Goal: Task Accomplishment & Management: Complete application form

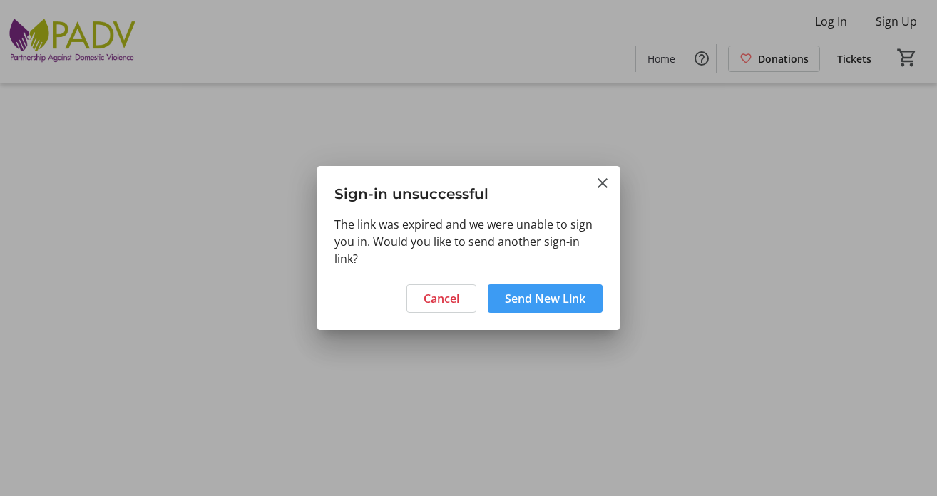
click at [537, 305] on span "Send New Link" at bounding box center [545, 298] width 81 height 17
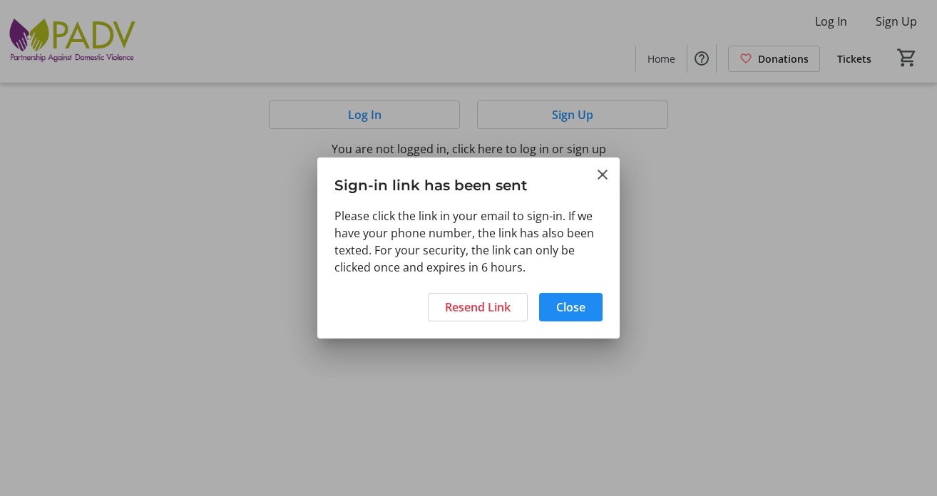
click at [612, 182] on h3 "Sign-in link has been sent" at bounding box center [468, 182] width 302 height 49
click at [608, 175] on mat-icon "Close" at bounding box center [602, 174] width 17 height 17
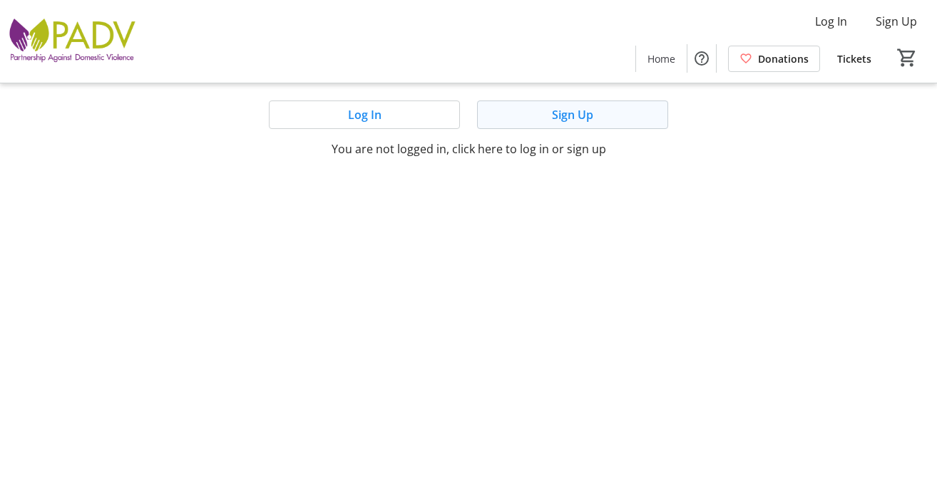
click at [582, 114] on span "Sign Up" at bounding box center [572, 114] width 41 height 17
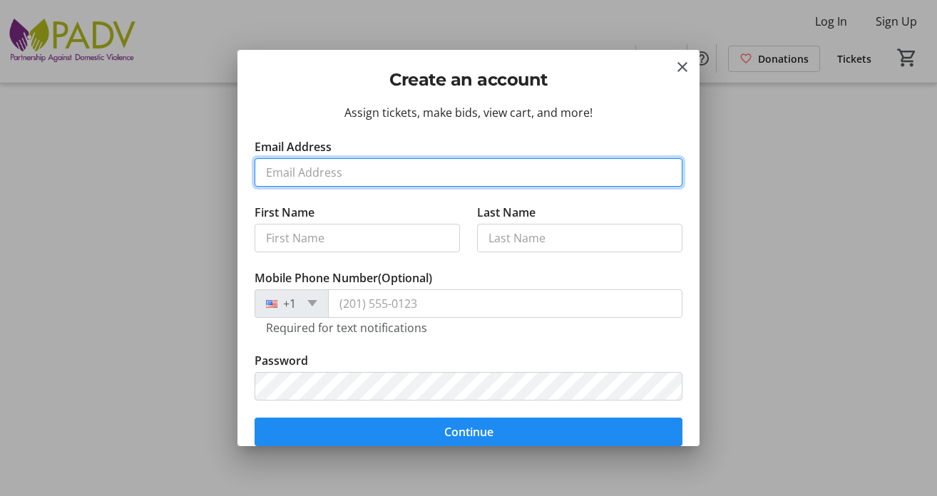
click at [318, 180] on input "Email Address" at bounding box center [469, 172] width 428 height 29
type input "[EMAIL_ADDRESS][DOMAIN_NAME]"
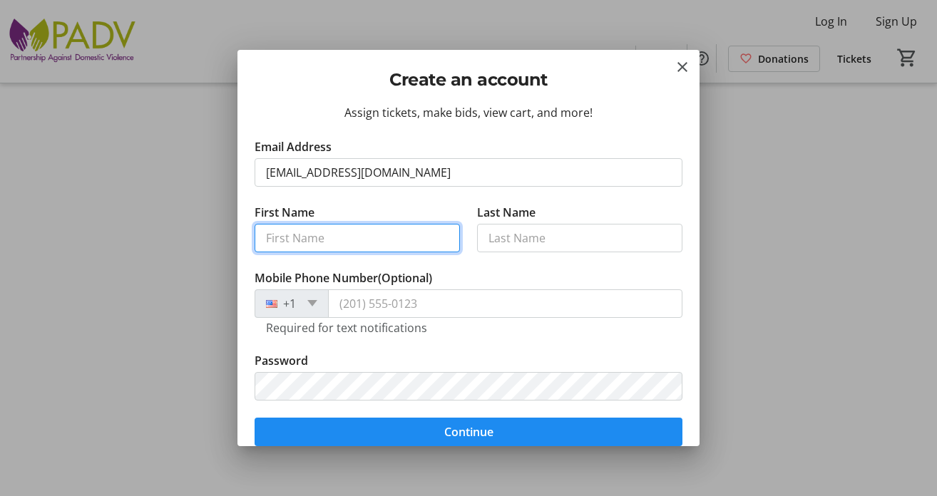
type input "Jacky"
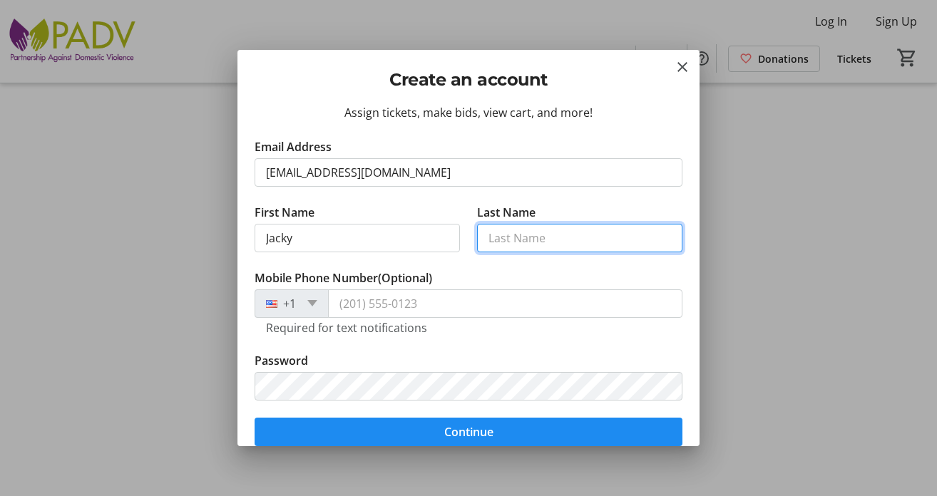
type input "Chaple"
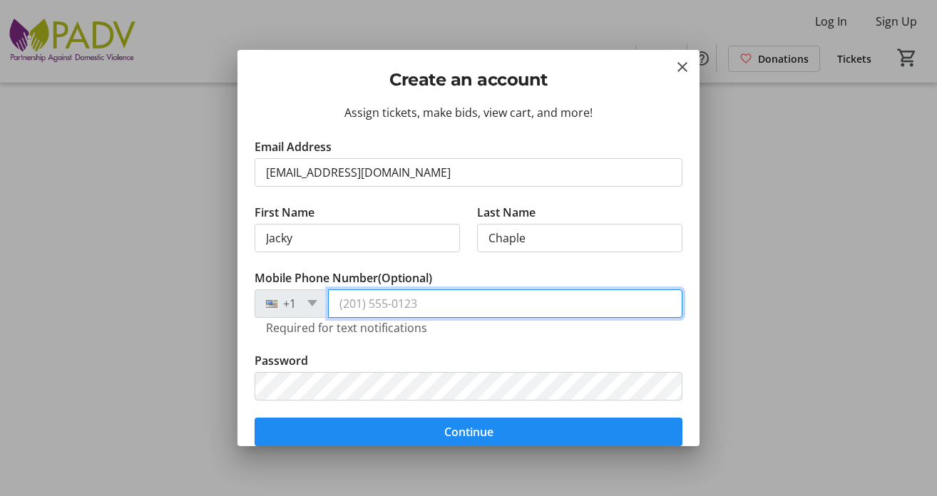
type input "[PHONE_NUMBER]"
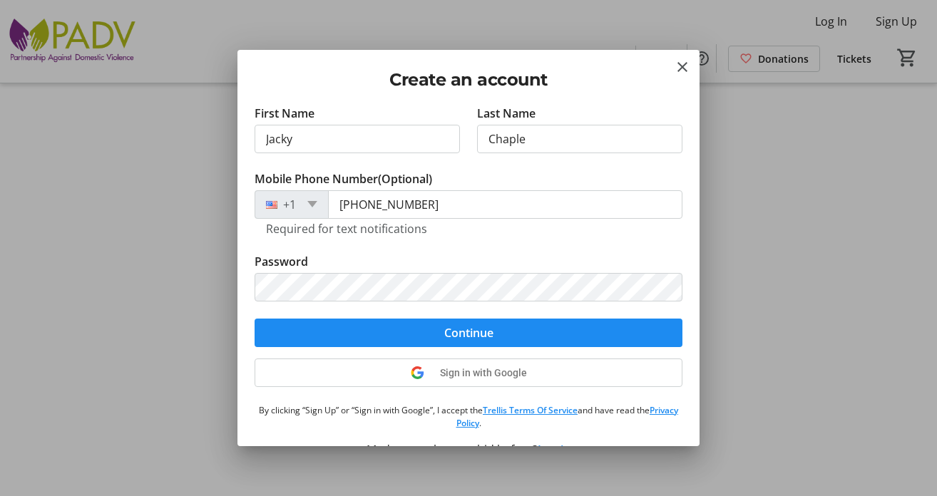
scroll to position [97, 0]
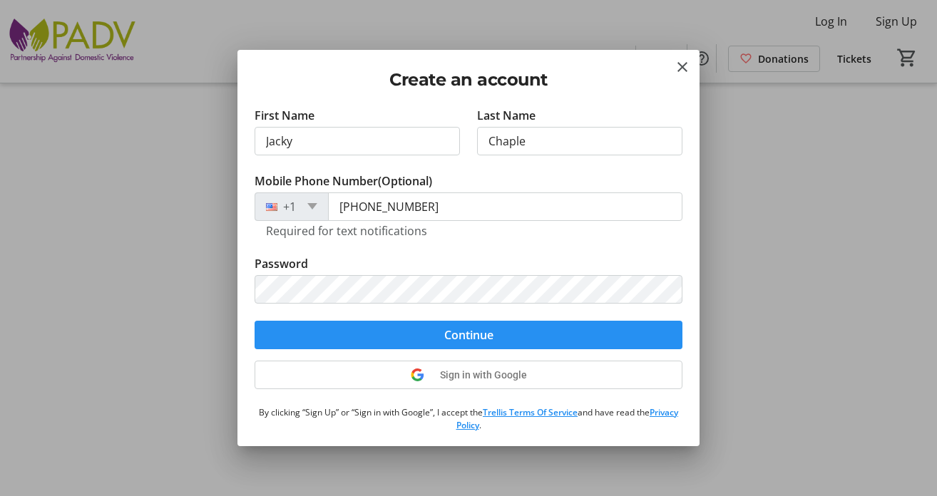
click at [426, 334] on span "submit" at bounding box center [469, 335] width 428 height 34
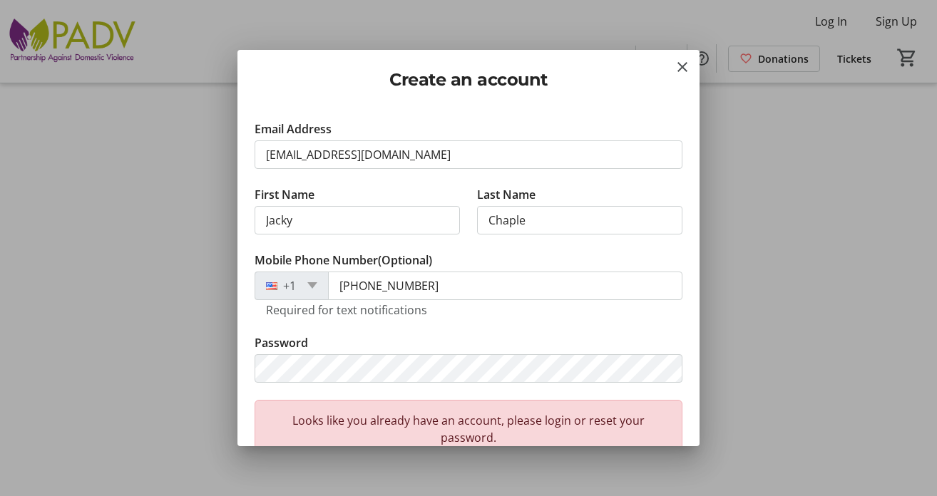
scroll to position [16, 0]
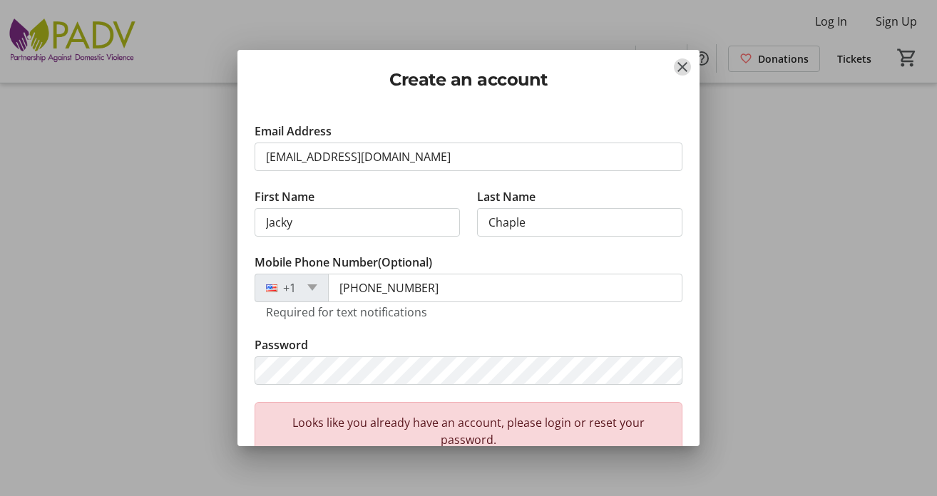
click at [678, 64] on mat-icon "Close" at bounding box center [682, 66] width 17 height 17
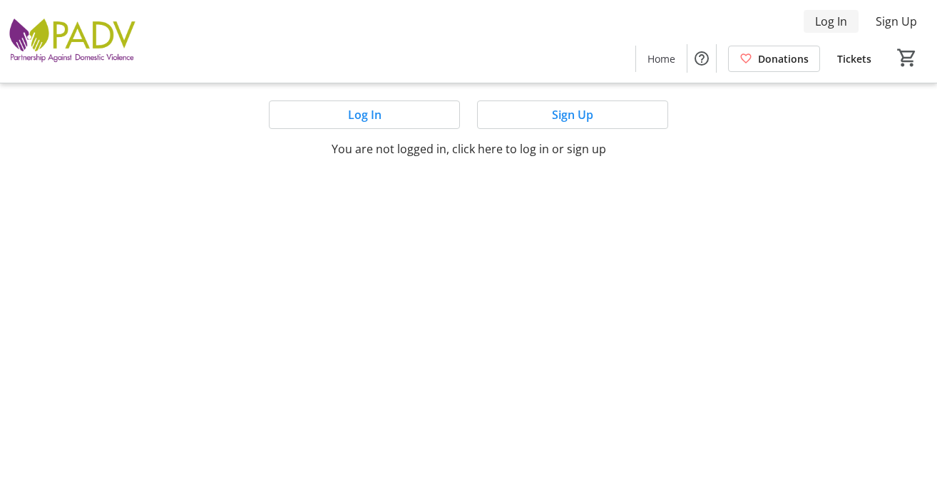
click at [830, 18] on span "Log In" at bounding box center [831, 21] width 32 height 17
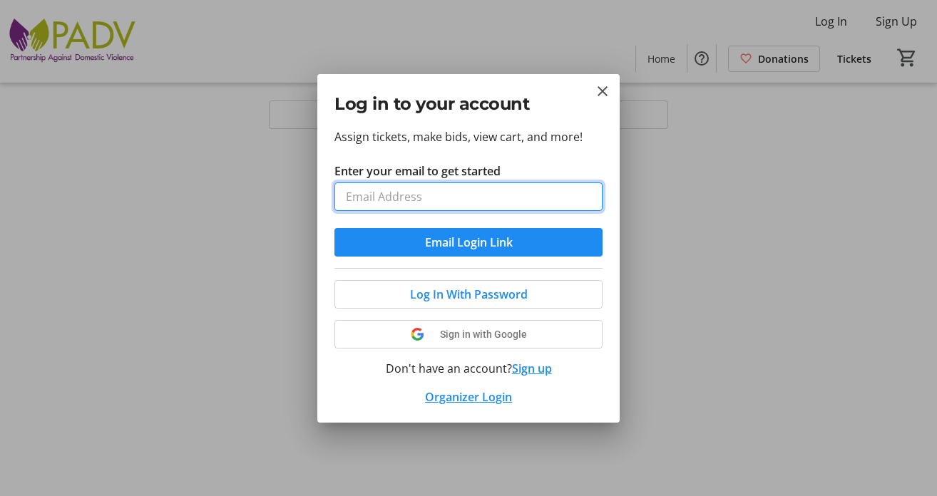
type input "[EMAIL_ADDRESS][DOMAIN_NAME]"
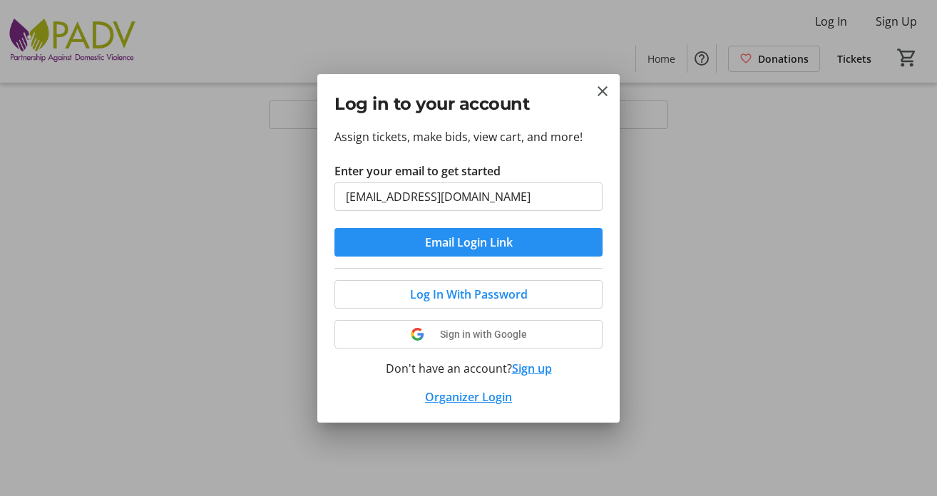
click at [495, 245] on span "Email Login Link" at bounding box center [469, 242] width 88 height 17
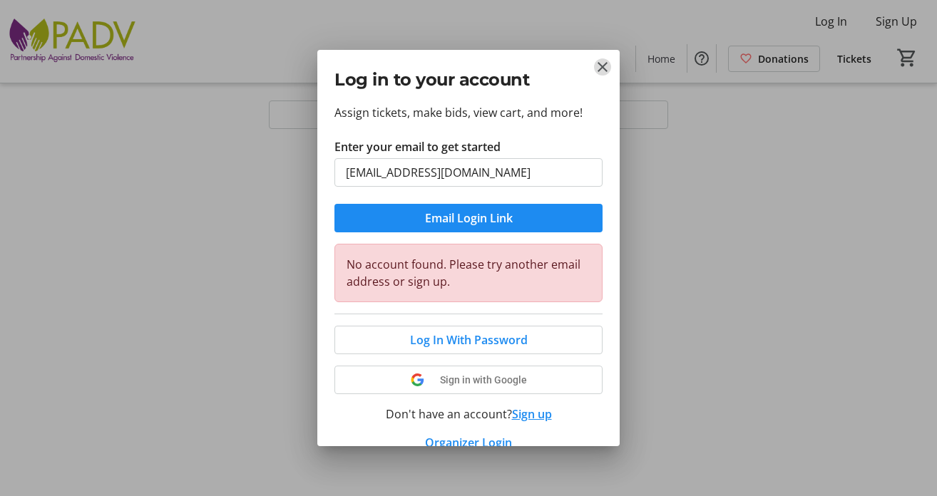
click at [602, 69] on mat-icon "Close" at bounding box center [602, 66] width 17 height 17
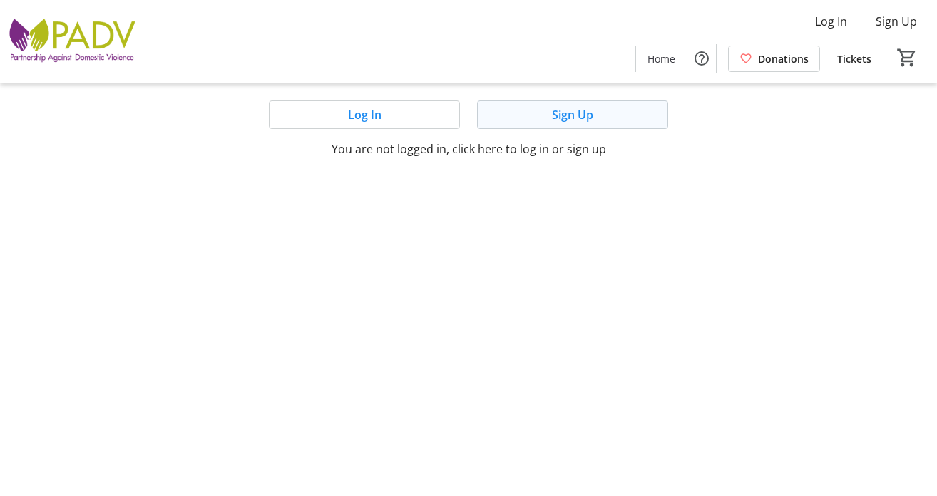
click at [600, 109] on span at bounding box center [573, 115] width 190 height 34
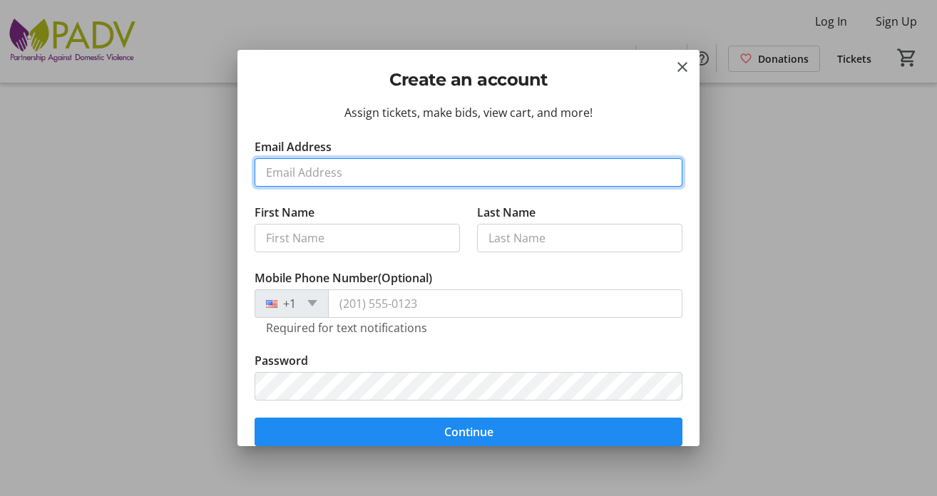
click at [339, 176] on input "Email Address" at bounding box center [469, 172] width 428 height 29
type input "[EMAIL_ADDRESS][DOMAIN_NAME]"
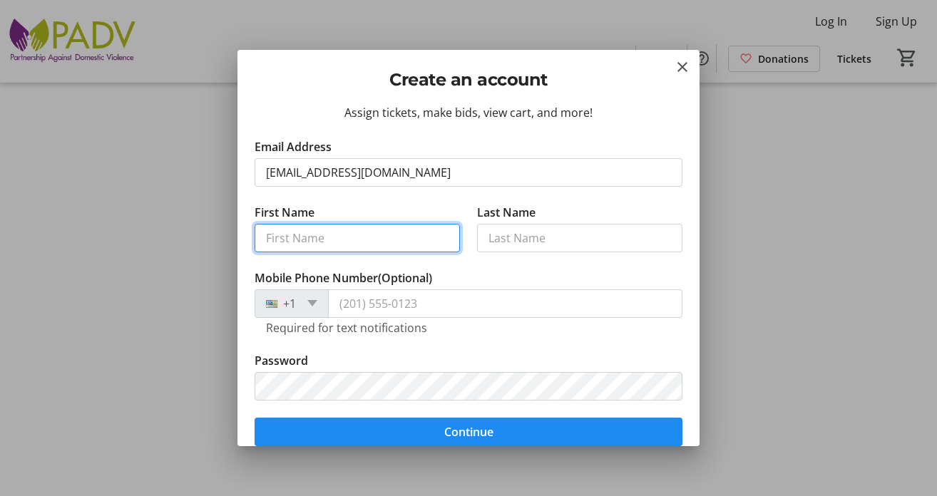
type input "Jacky"
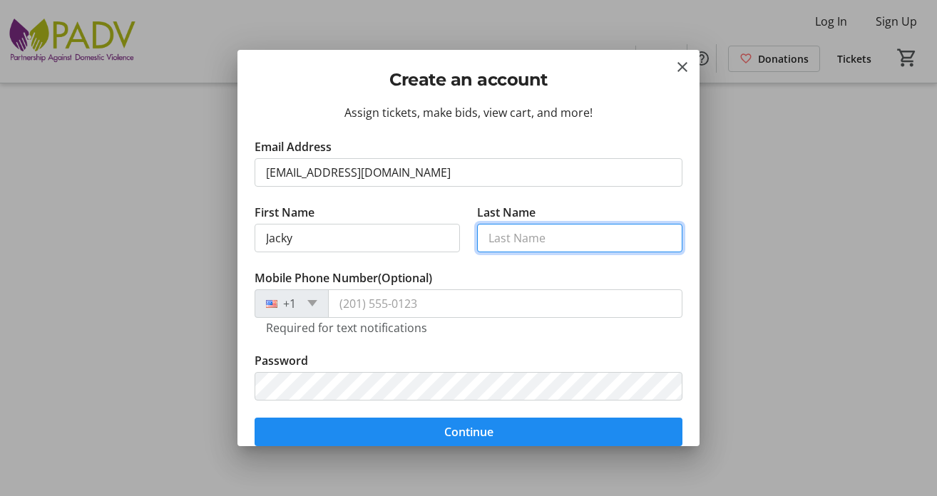
type input "Chaple"
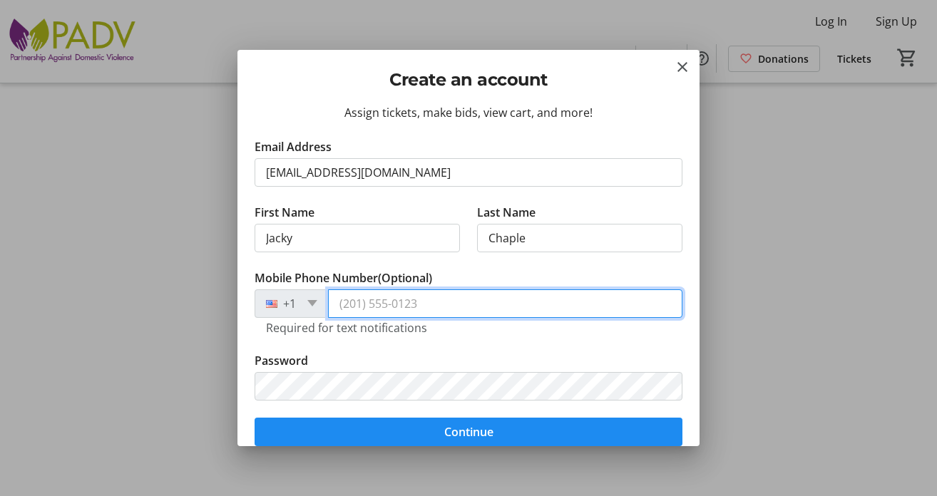
type input "[PHONE_NUMBER]"
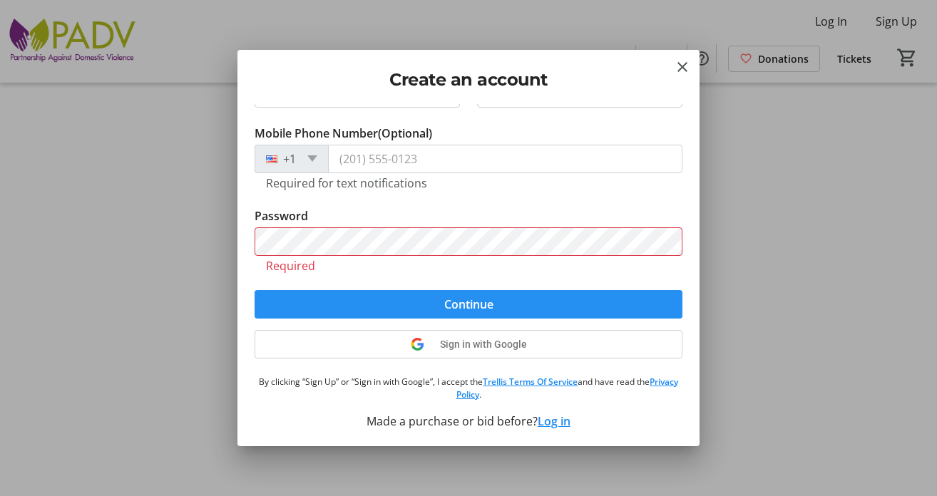
scroll to position [128, 0]
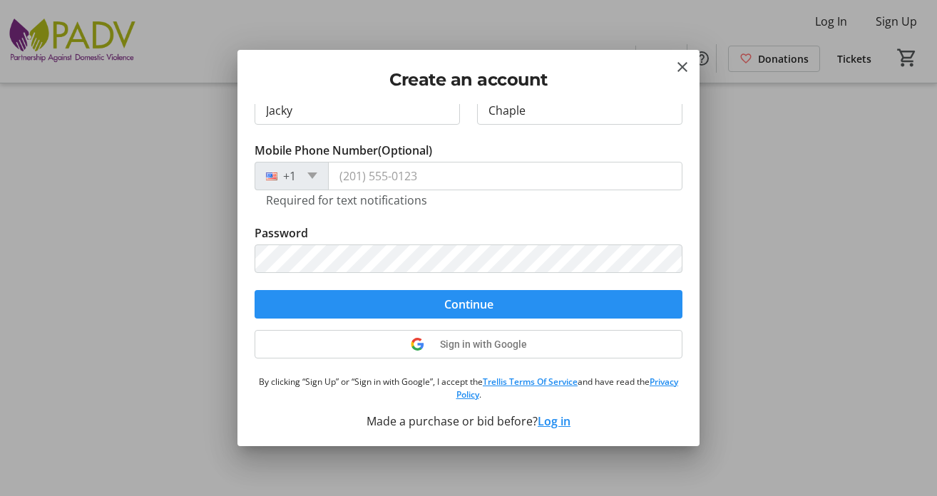
click at [397, 303] on span "submit" at bounding box center [469, 304] width 428 height 34
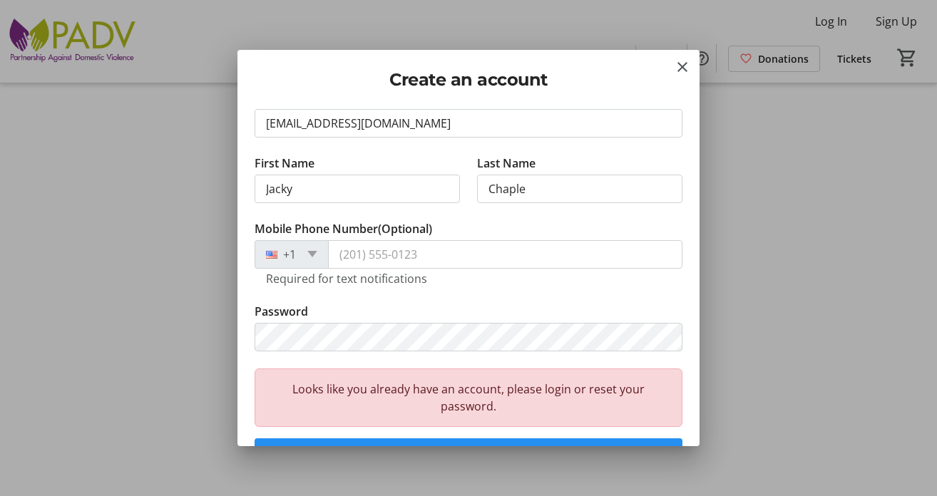
scroll to position [0, 0]
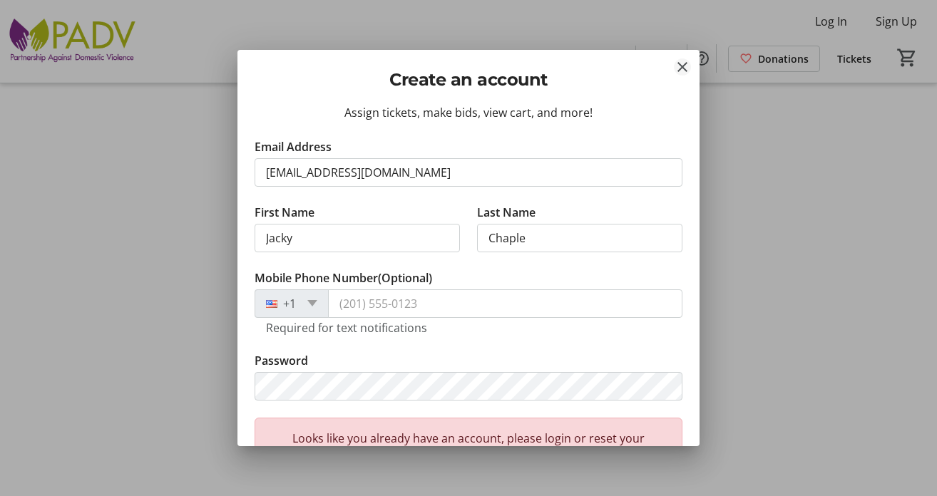
click at [679, 65] on mat-icon "Close" at bounding box center [682, 66] width 17 height 17
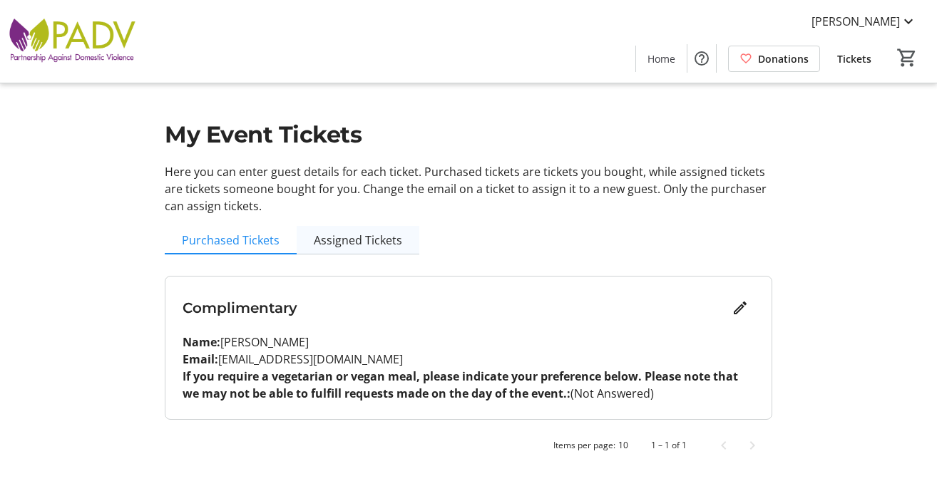
click at [362, 240] on span "Assigned Tickets" at bounding box center [358, 240] width 88 height 11
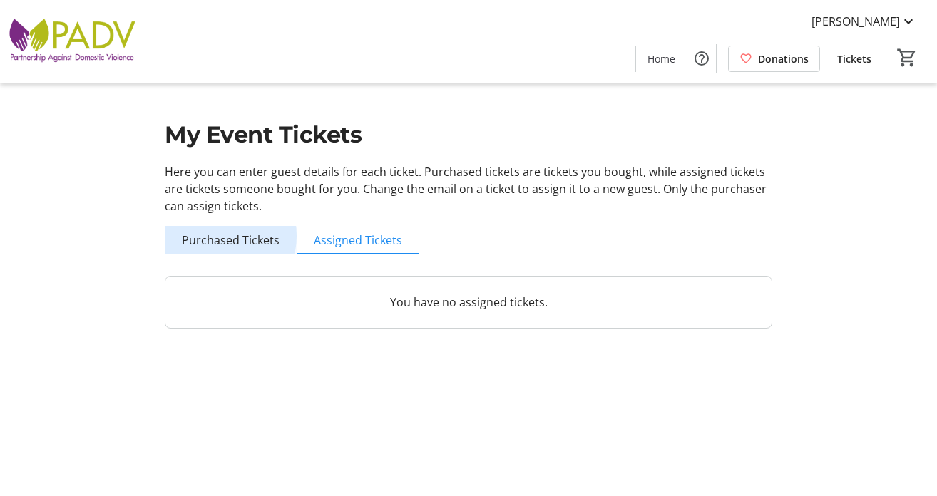
click at [218, 236] on span "Purchased Tickets" at bounding box center [231, 240] width 98 height 11
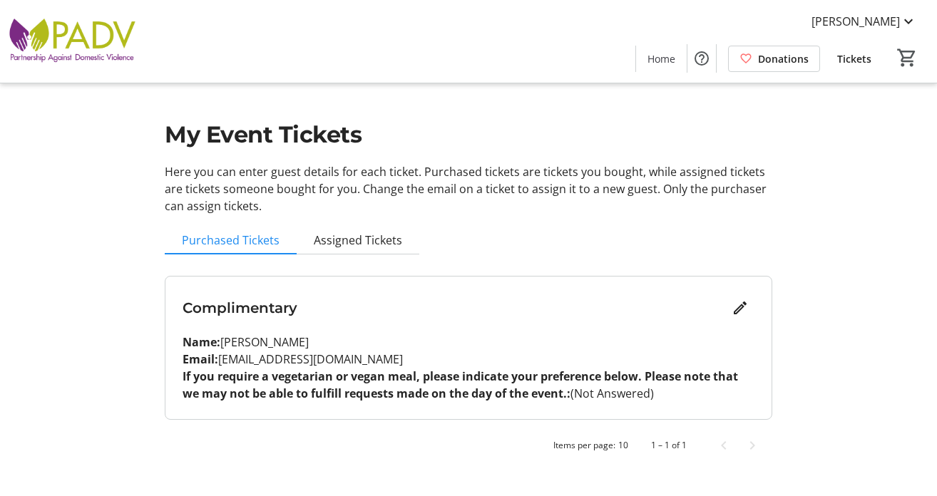
click at [836, 55] on span at bounding box center [854, 58] width 57 height 34
